Goal: Navigation & Orientation: Find specific page/section

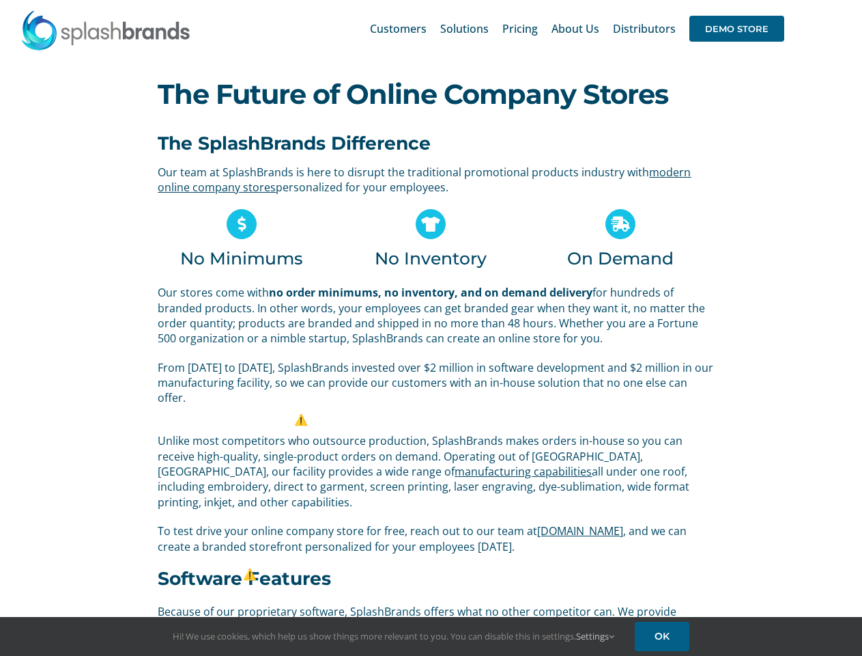
click at [431, 328] on p "Our stores come with no order minimums, no inventory, and on demand delivery fo…" at bounding box center [436, 315] width 557 height 61
click at [779, 0] on div "Search for: * Customers Solutions Stores New Hire Kits Manufacturing Store Mark…" at bounding box center [430, 28] width 821 height 57
click at [737, 29] on span "DEMO STORE" at bounding box center [737, 29] width 95 height 26
click at [596, 636] on link "Settings" at bounding box center [595, 636] width 38 height 12
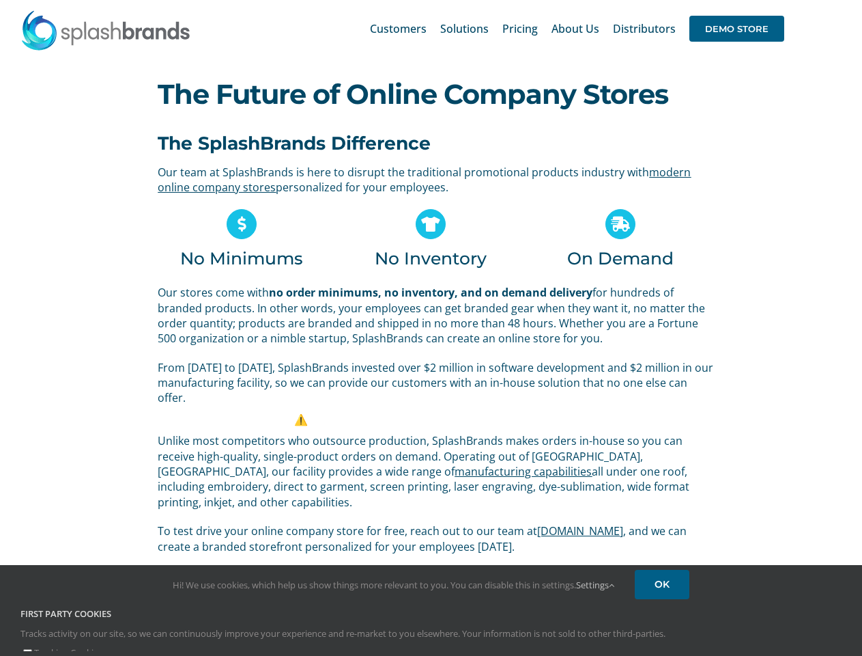
click at [664, 636] on div "First Party Cookies Tracks activity on our site, so we can continuously improve…" at bounding box center [431, 633] width 842 height 53
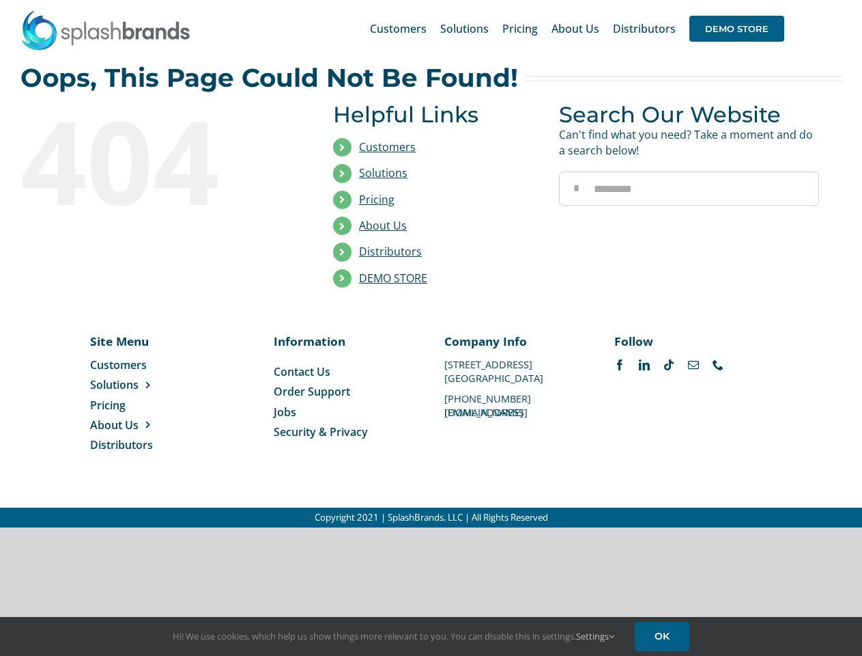
click at [431, 264] on li "Distributors" at bounding box center [436, 252] width 206 height 26
click at [779, 0] on div "Search for: * Customers Solutions Stores New Hire Kits Manufacturing Store Mark…" at bounding box center [430, 28] width 821 height 57
click at [737, 29] on span "DEMO STORE" at bounding box center [737, 29] width 95 height 26
click at [393, 278] on link "DEMO STORE" at bounding box center [393, 277] width 68 height 15
click at [136, 384] on span "Solutions" at bounding box center [114, 384] width 48 height 15
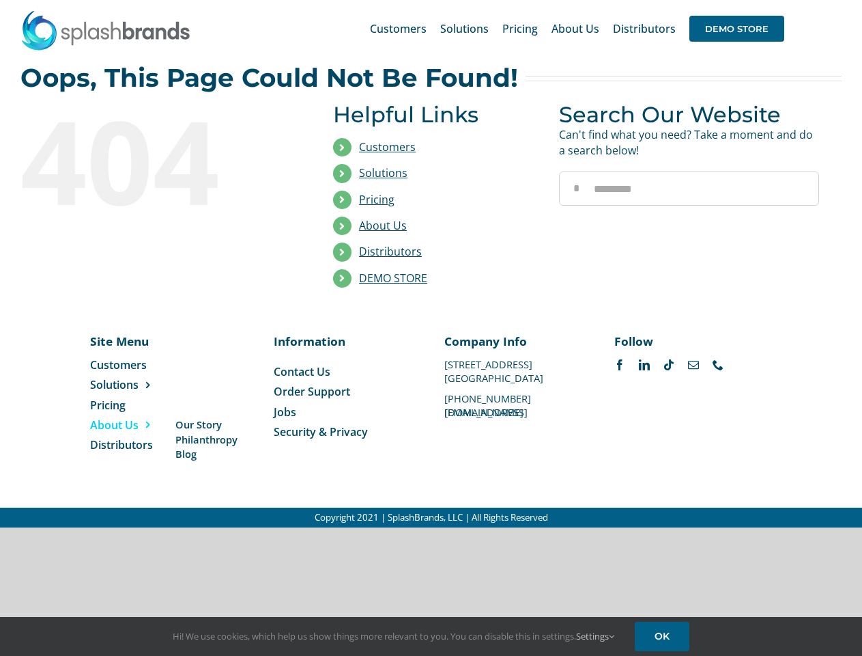
click at [136, 425] on span "About Us" at bounding box center [114, 424] width 48 height 15
click at [596, 636] on link "Settings" at bounding box center [595, 636] width 38 height 12
